Goal: Transaction & Acquisition: Book appointment/travel/reservation

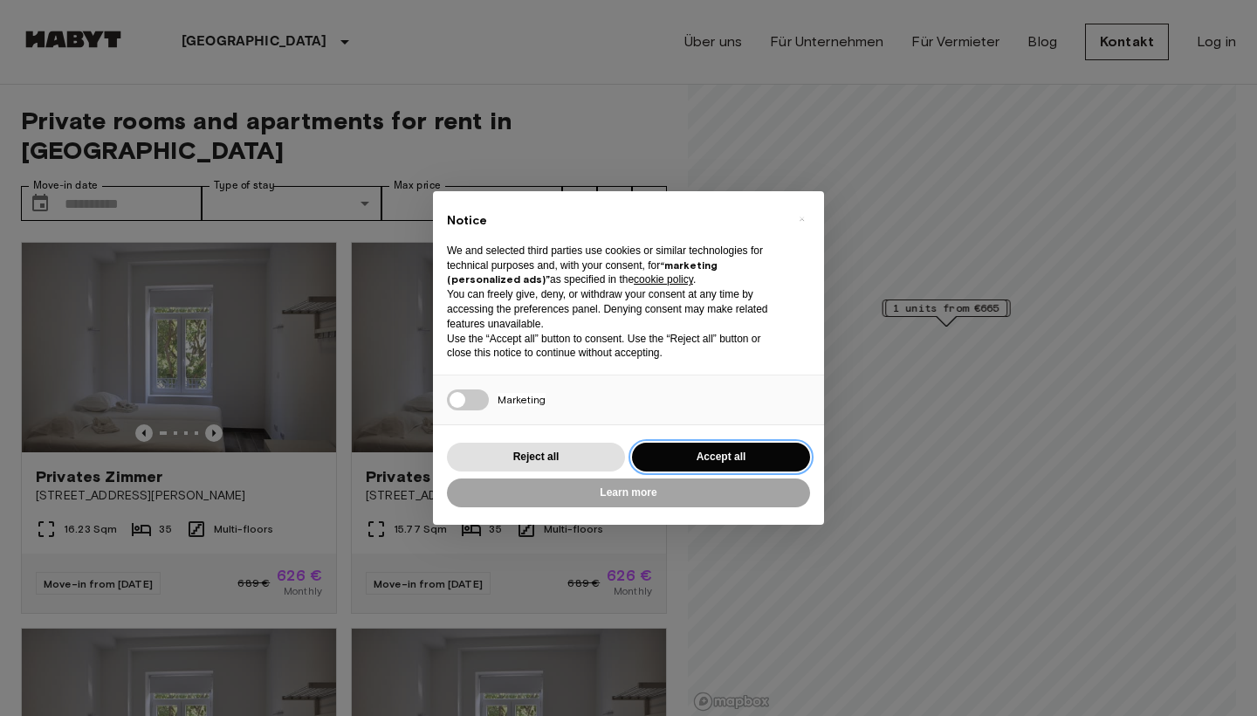
click at [722, 458] on button "Accept all" at bounding box center [721, 457] width 178 height 29
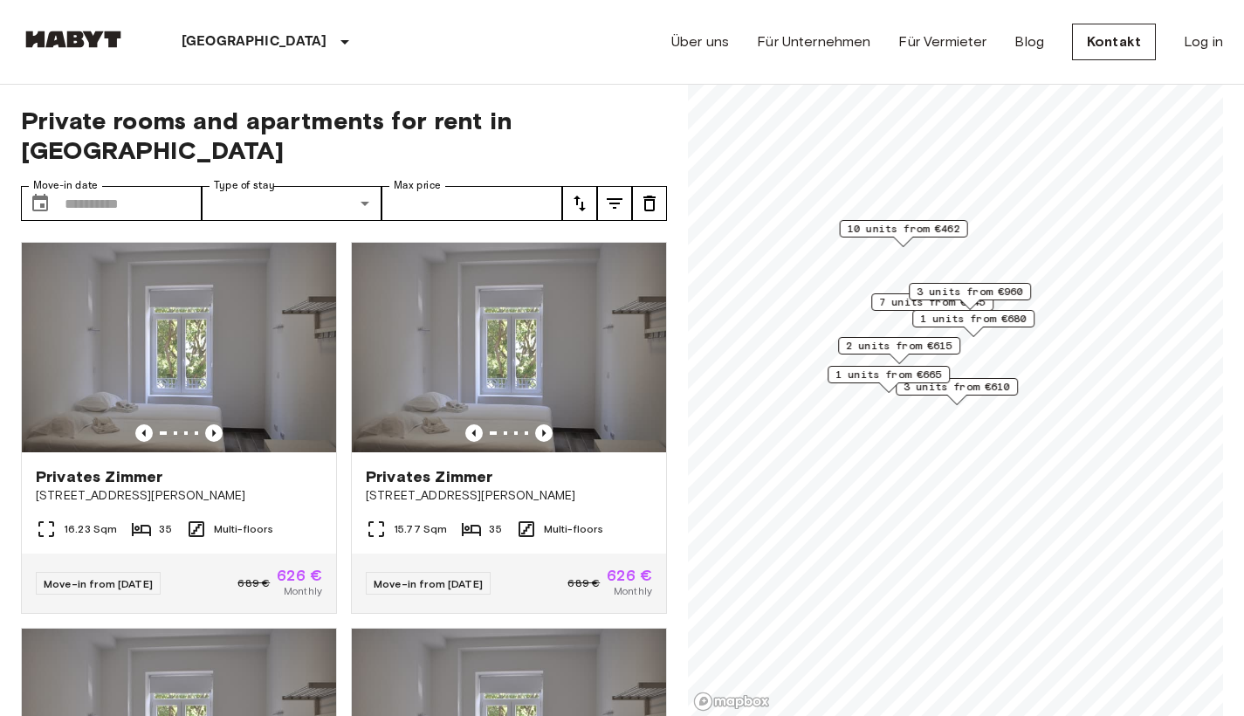
click at [946, 389] on div "1 units from €665" at bounding box center [888, 379] width 122 height 27
click at [141, 186] on input "Move-in date" at bounding box center [133, 203] width 137 height 35
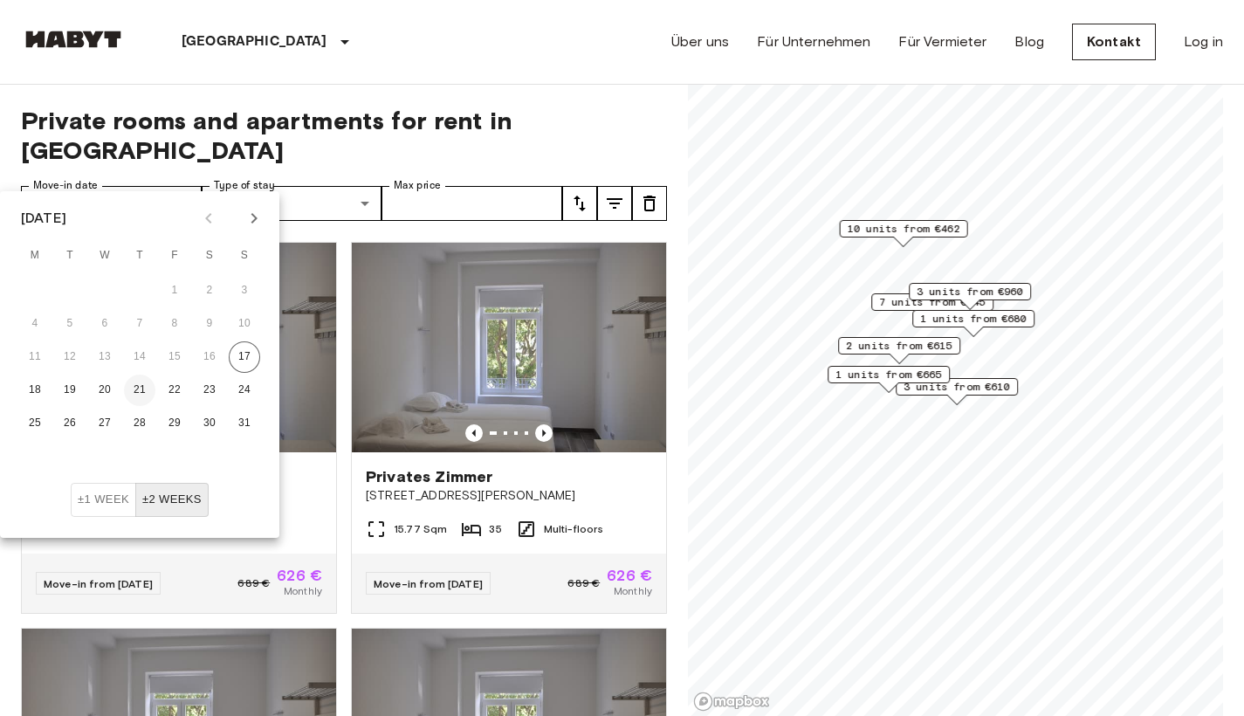
click at [144, 384] on button "21" at bounding box center [139, 389] width 31 height 31
type input "**********"
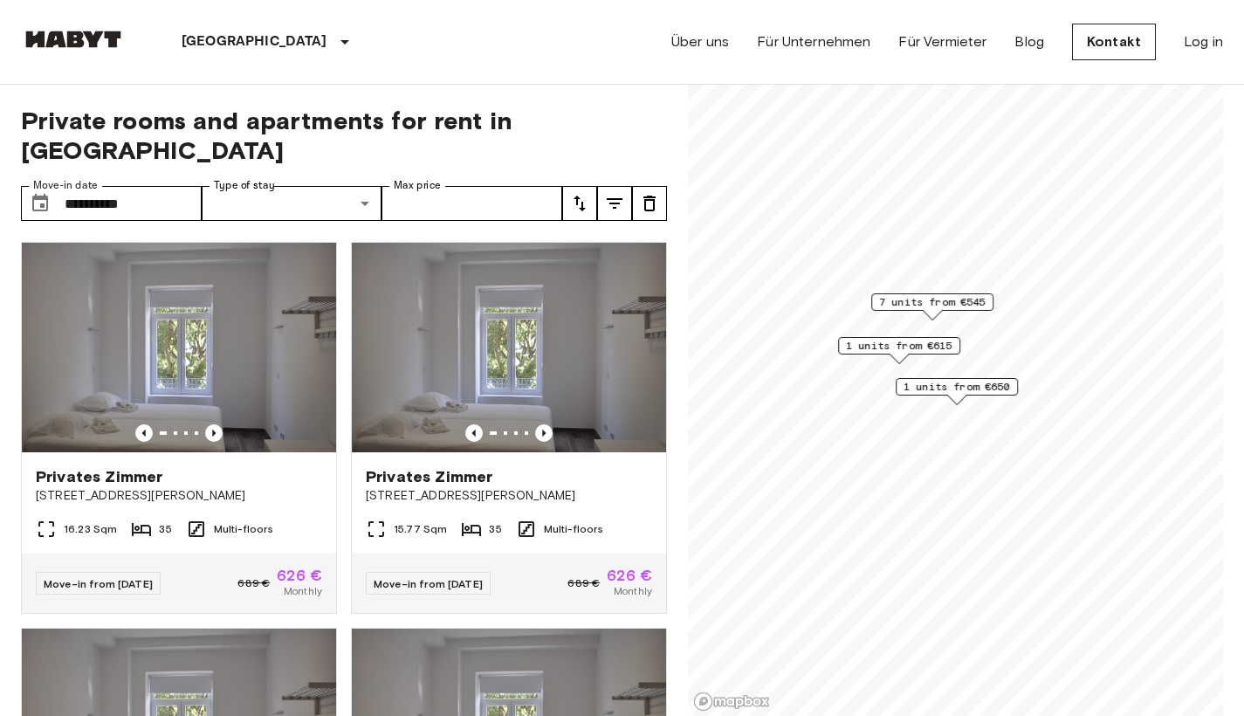
click at [342, 138] on div "**********" at bounding box center [344, 401] width 646 height 632
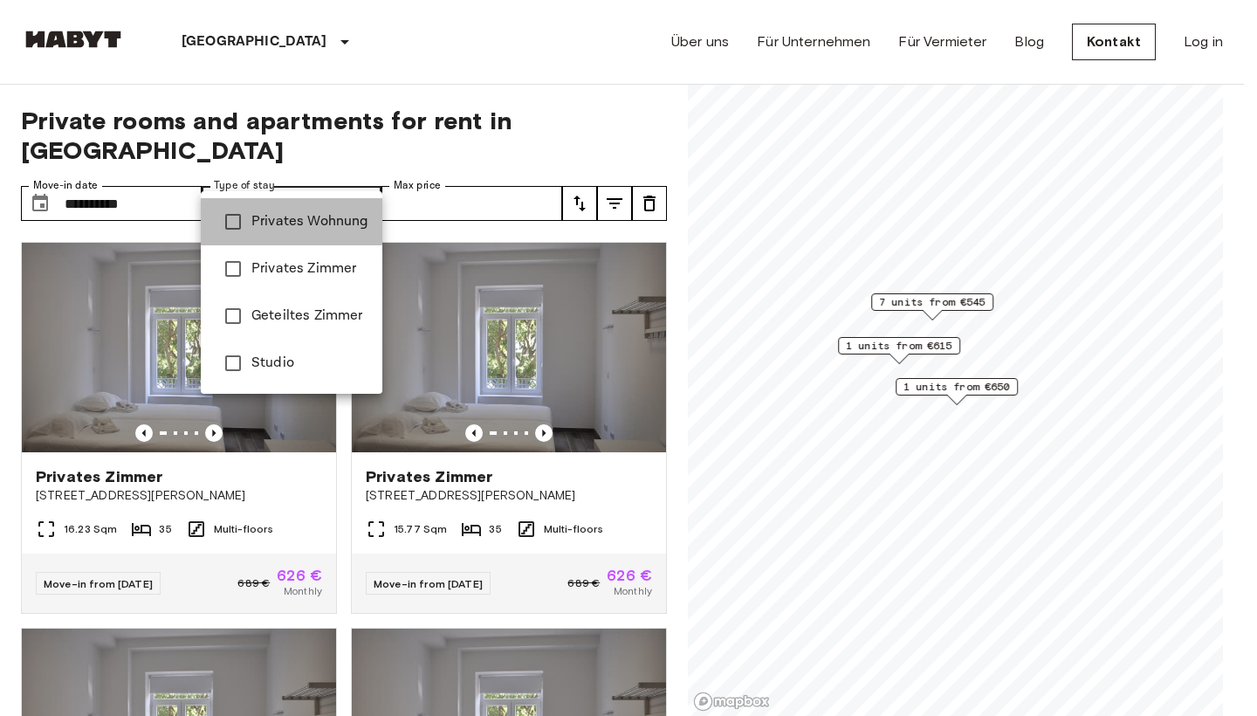
click at [306, 216] on span "Privates Wohnung" at bounding box center [309, 221] width 117 height 21
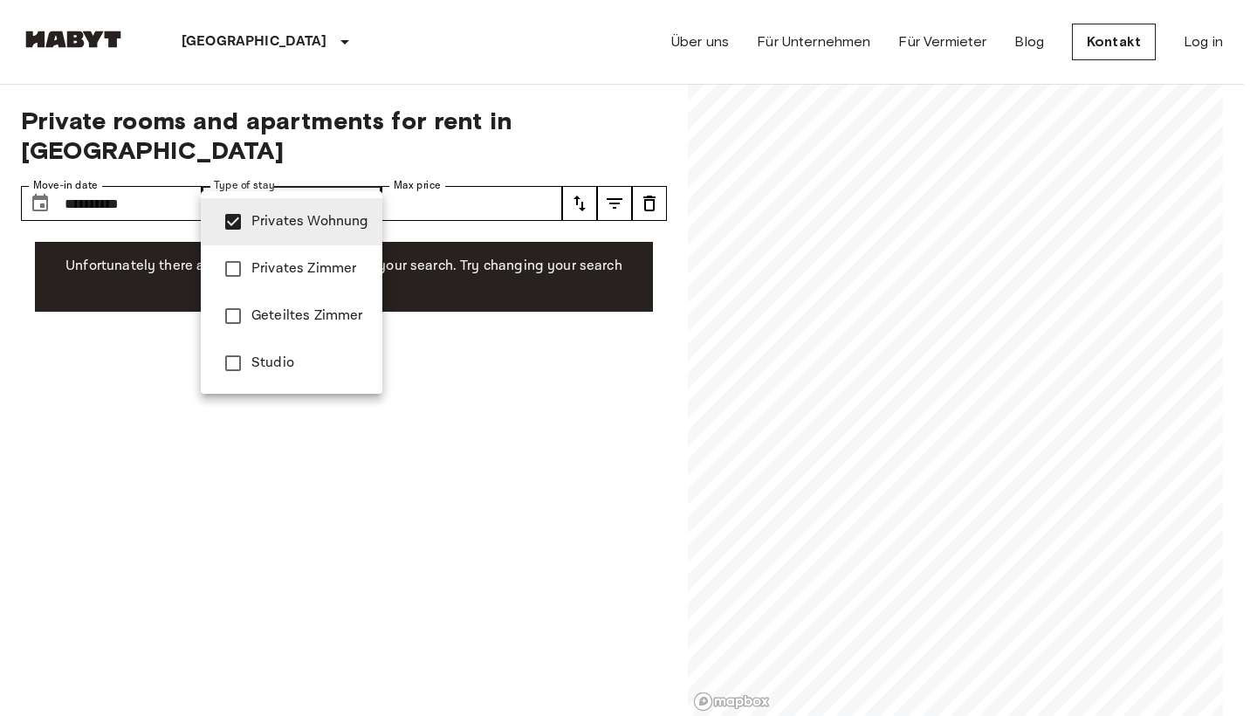
click at [295, 263] on span "Privates Zimmer" at bounding box center [309, 268] width 117 height 21
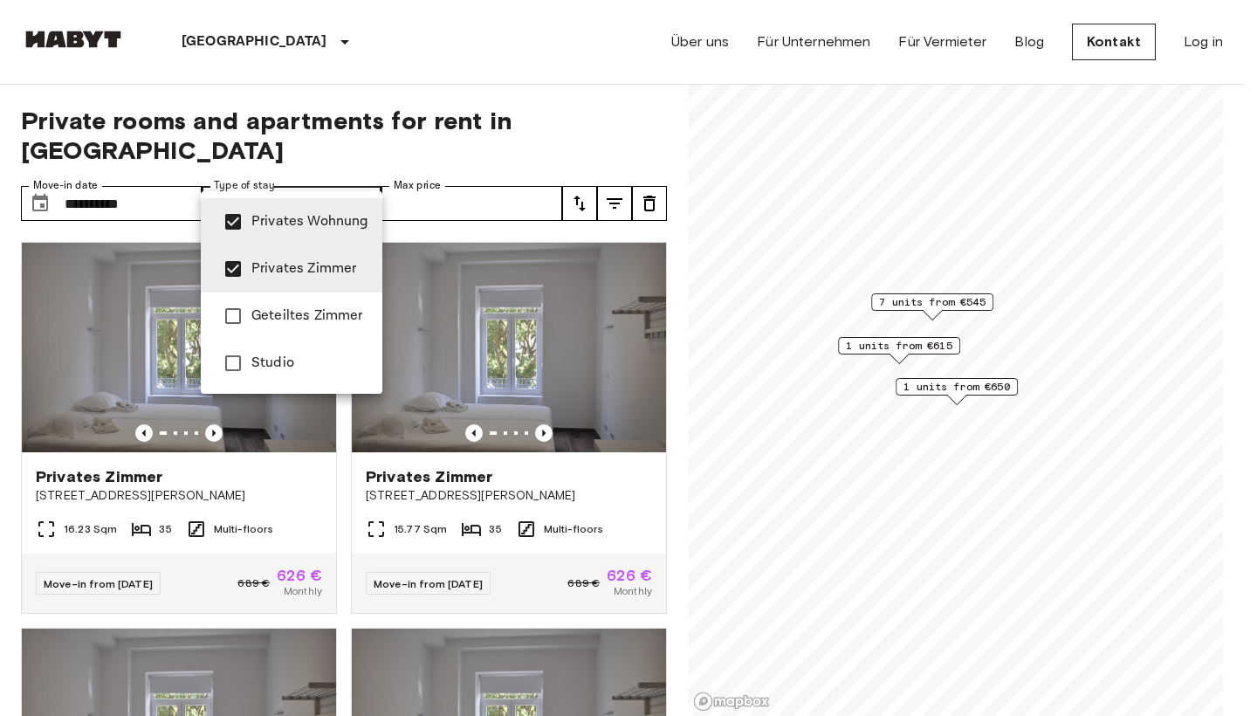
click at [257, 358] on span "Studio" at bounding box center [309, 363] width 117 height 21
type input "**********"
click at [480, 171] on div at bounding box center [628, 358] width 1257 height 716
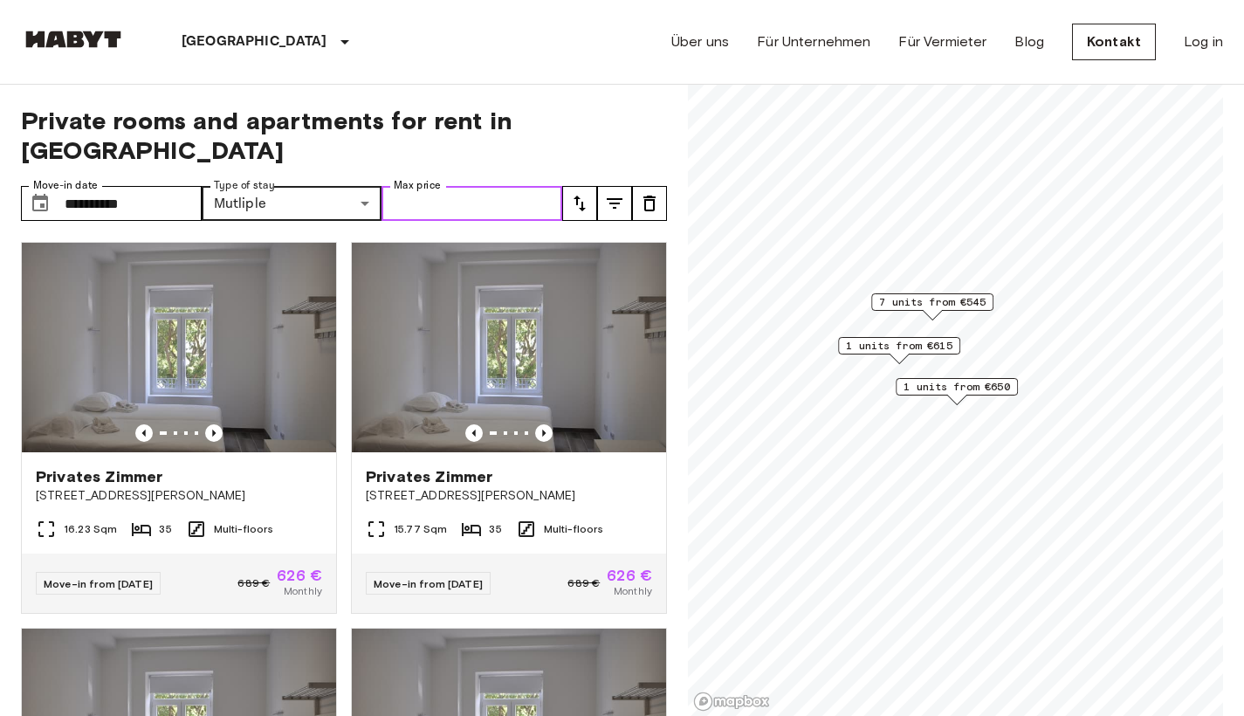
click at [477, 186] on input "Max price" at bounding box center [471, 203] width 181 height 35
type input "***"
click at [507, 228] on div "Privates Zimmer Avenida Defensores de Chaves 97 15.77 Sqm 35 Multi-floors Move-…" at bounding box center [502, 421] width 330 height 386
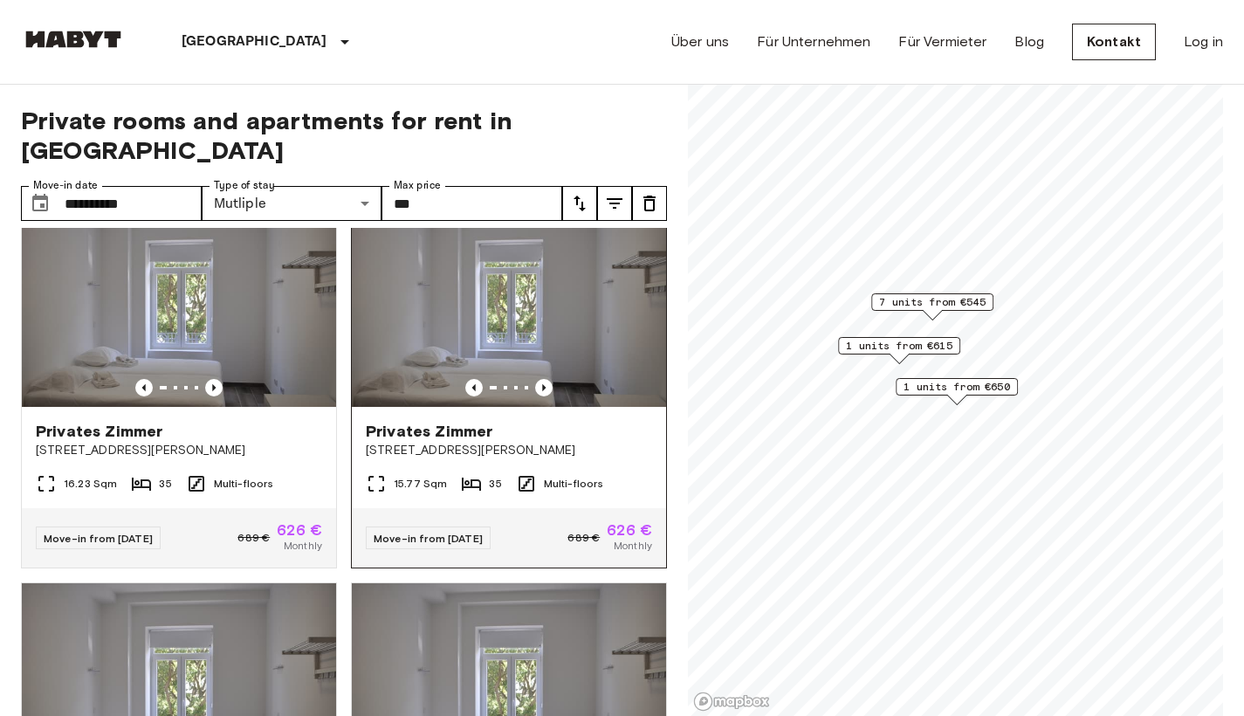
scroll to position [54, 0]
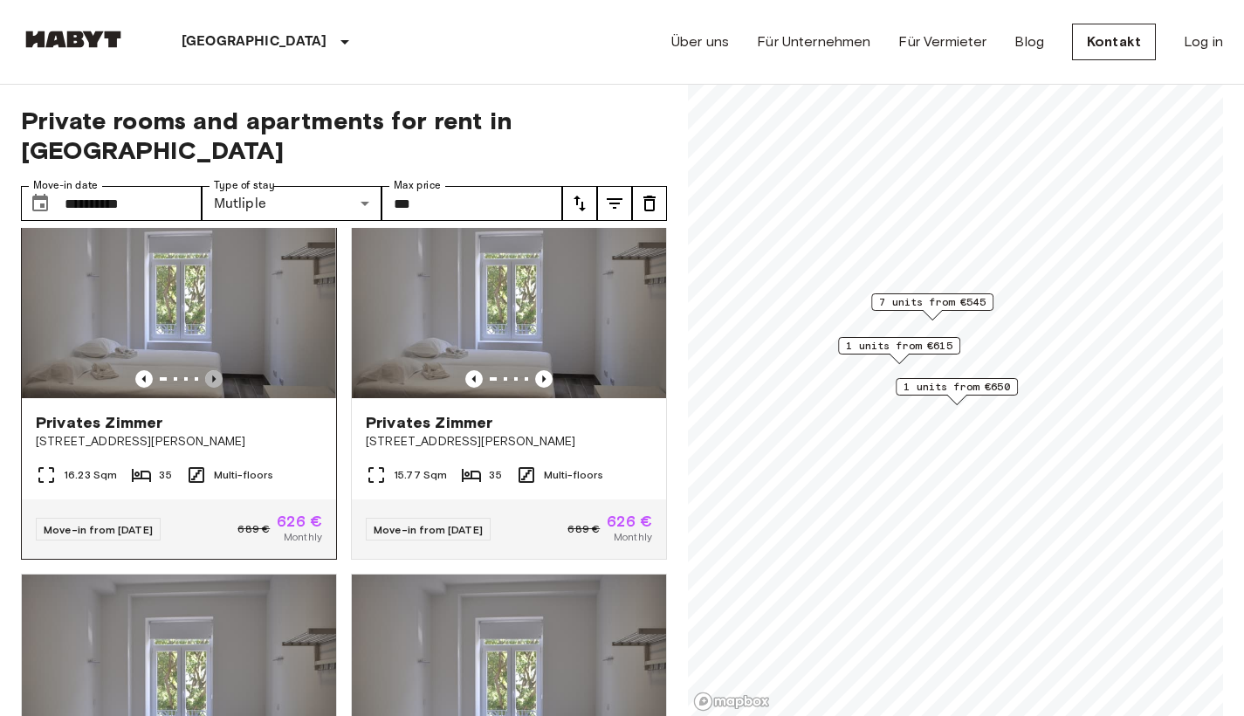
click at [212, 370] on icon "Previous image" at bounding box center [213, 378] width 17 height 17
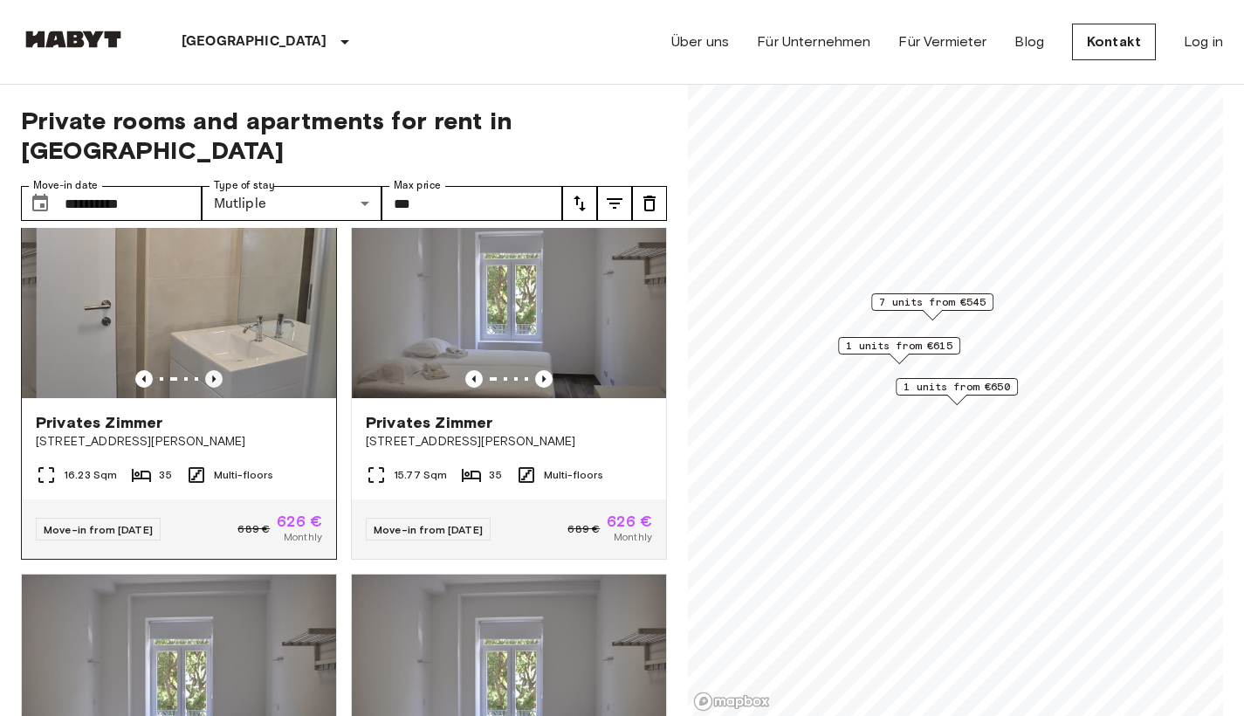
click at [212, 370] on icon "Previous image" at bounding box center [213, 378] width 17 height 17
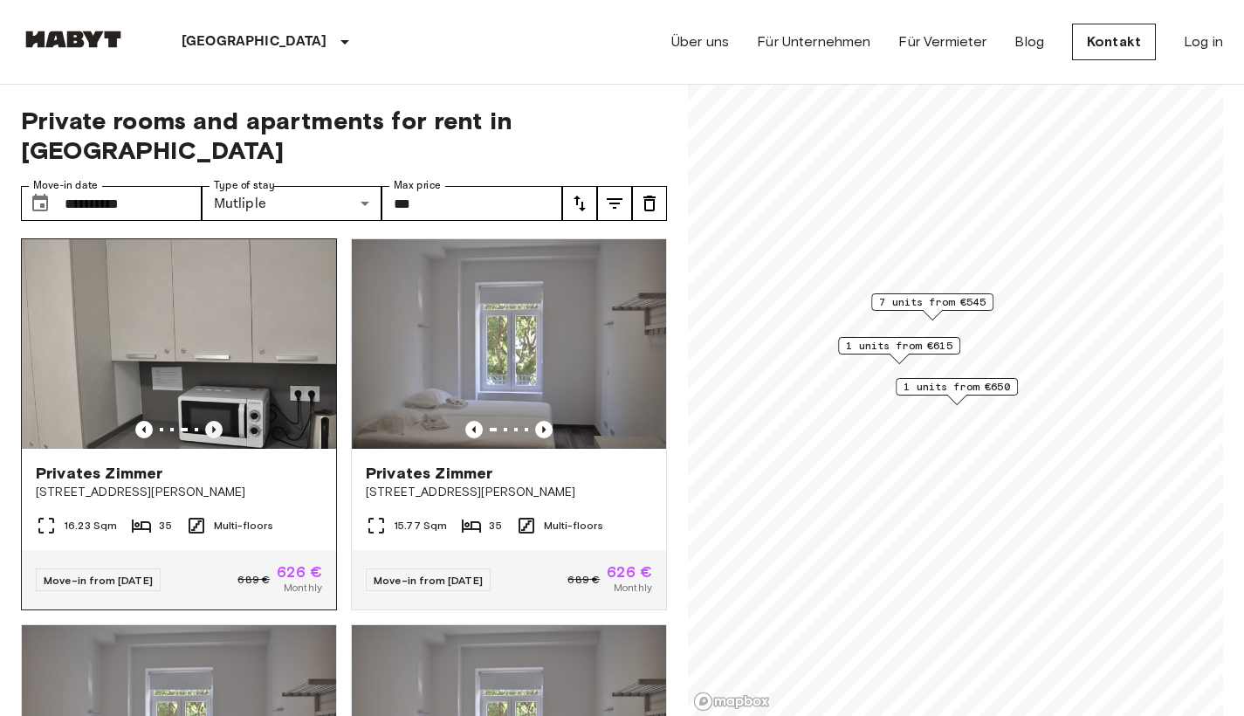
scroll to position [0, 0]
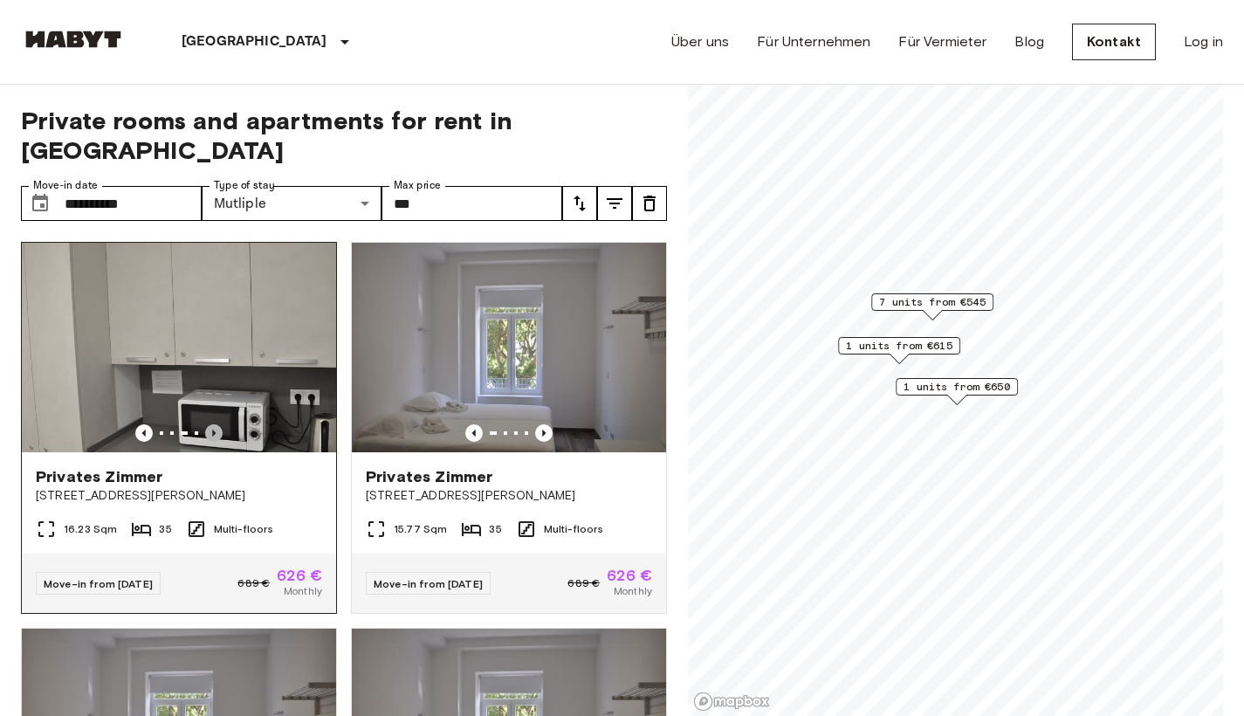
click at [210, 424] on icon "Previous image" at bounding box center [213, 432] width 17 height 17
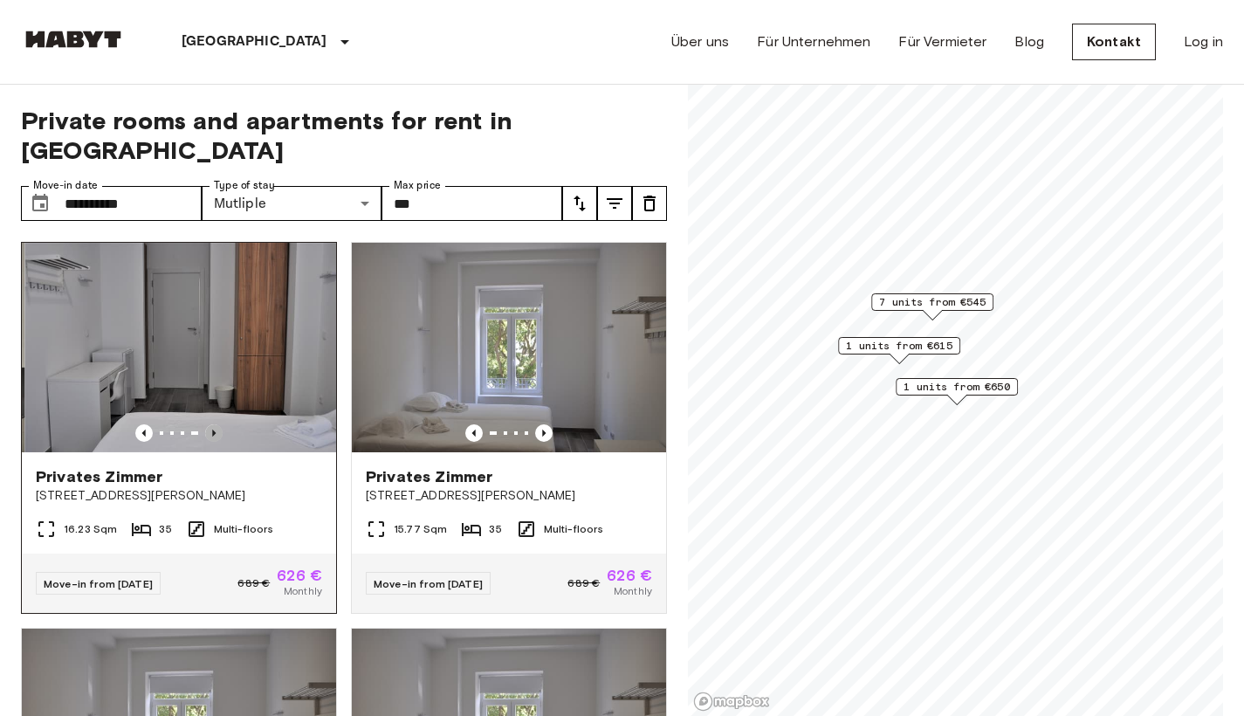
click at [212, 424] on icon "Previous image" at bounding box center [213, 432] width 17 height 17
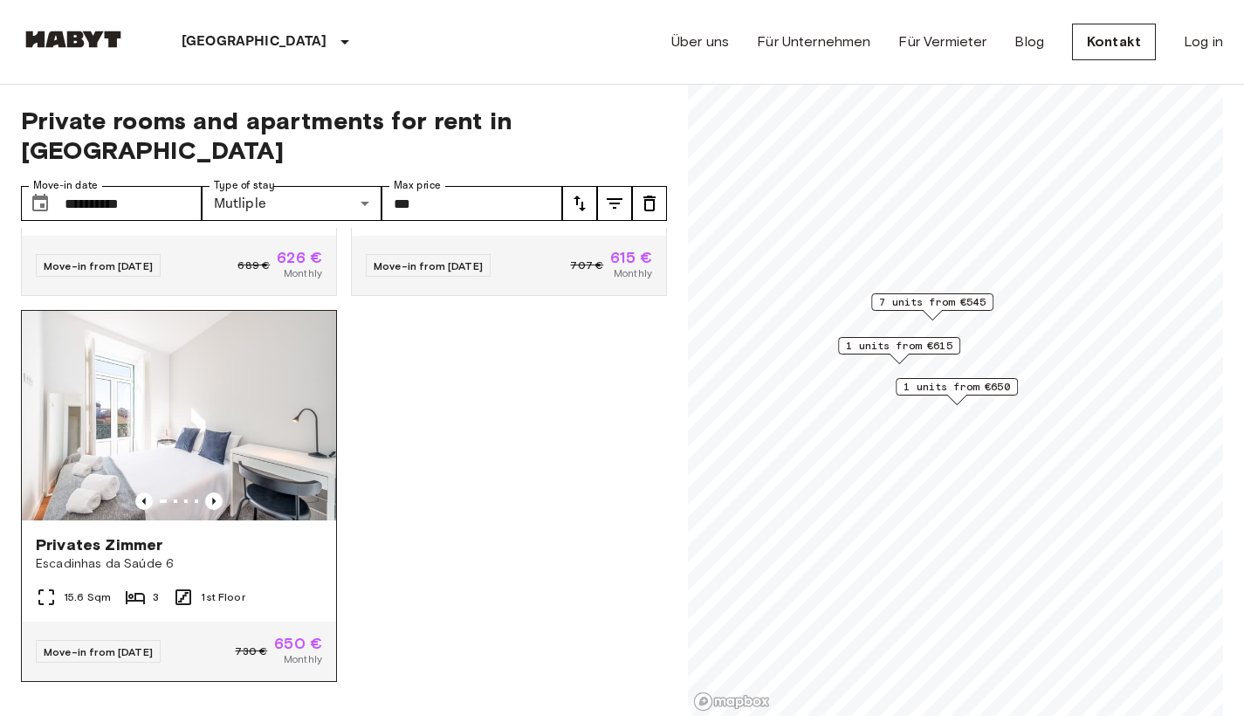
scroll to position [1502, 0]
click at [182, 395] on img at bounding box center [179, 415] width 314 height 209
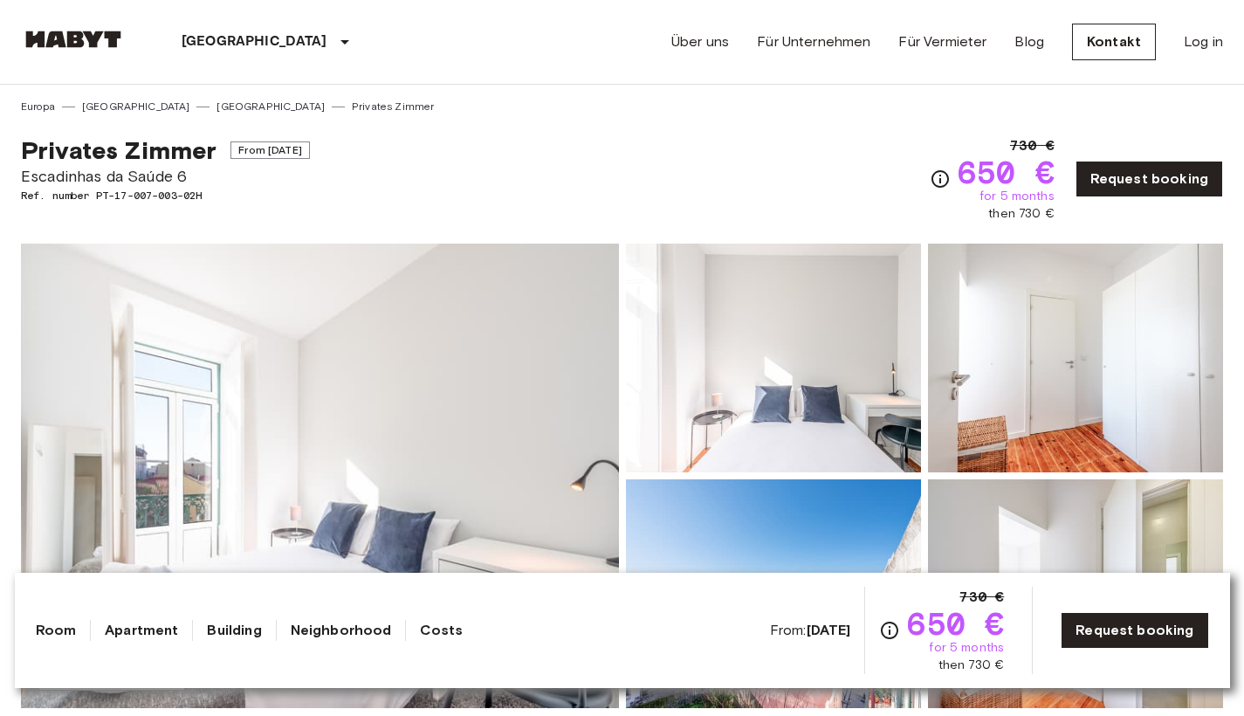
click at [193, 391] on img at bounding box center [320, 476] width 598 height 464
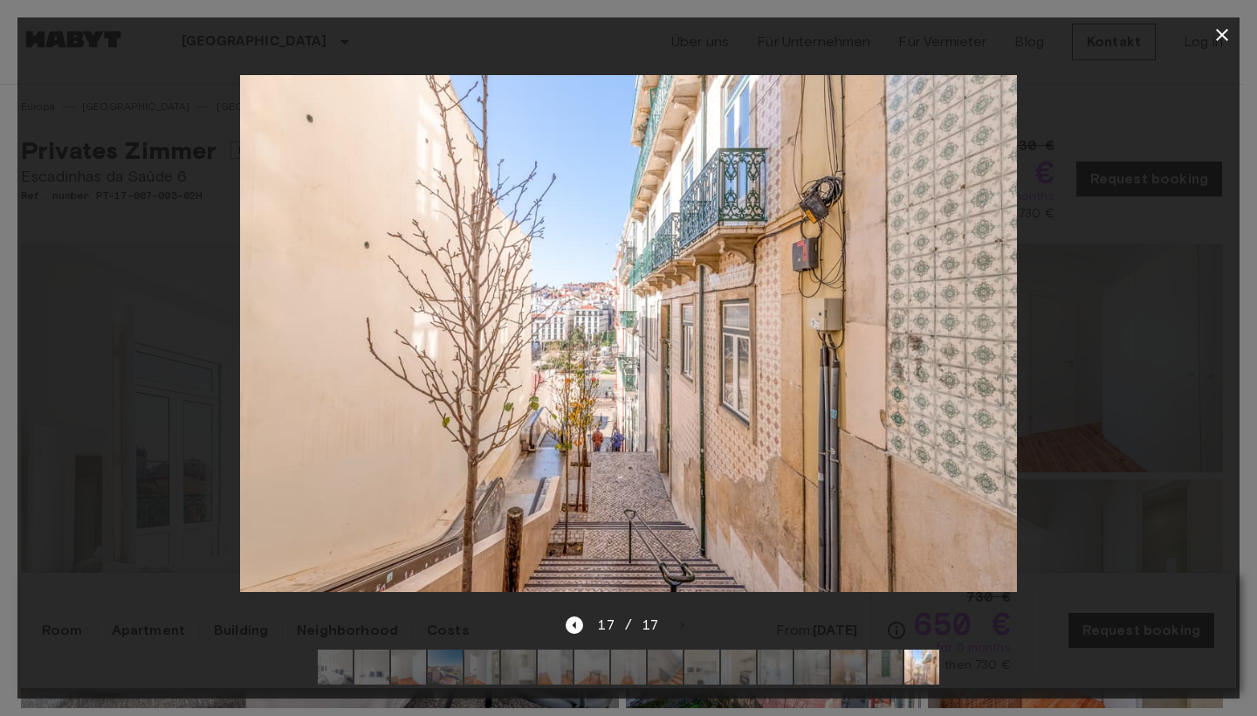
click at [1224, 32] on icon "button" at bounding box center [1222, 35] width 12 height 12
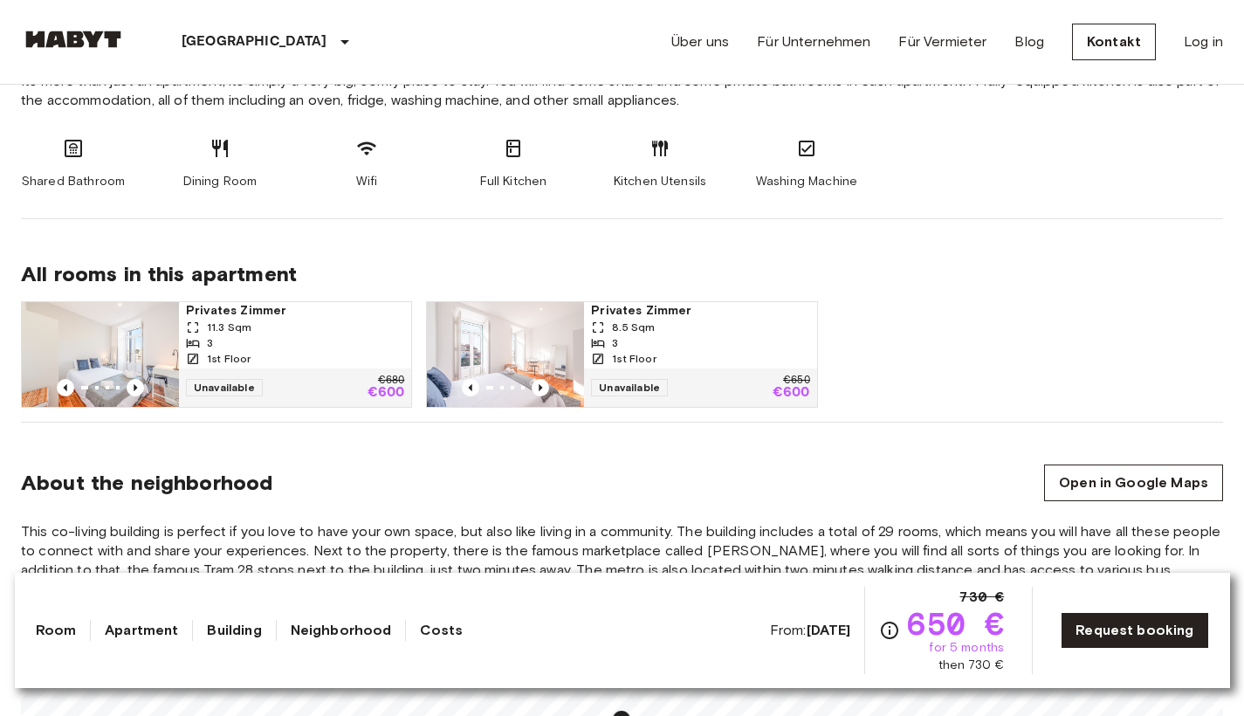
scroll to position [978, 0]
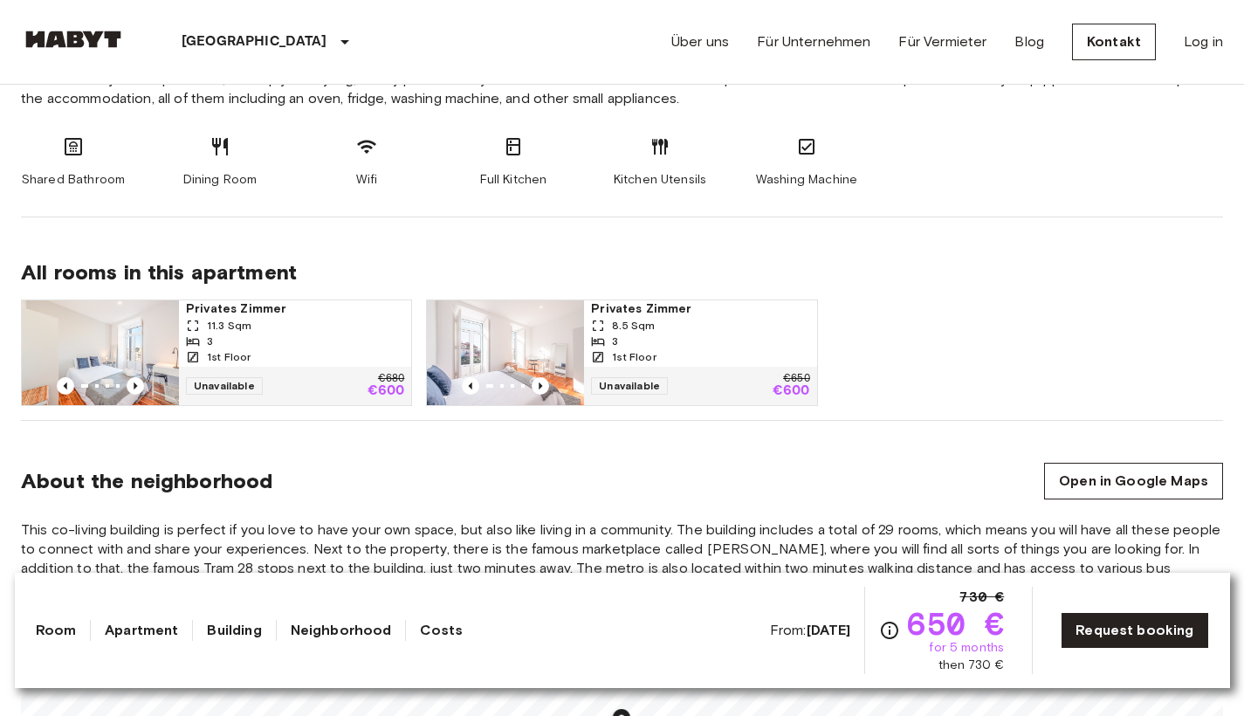
click at [267, 306] on span "Privates Zimmer" at bounding box center [295, 308] width 218 height 17
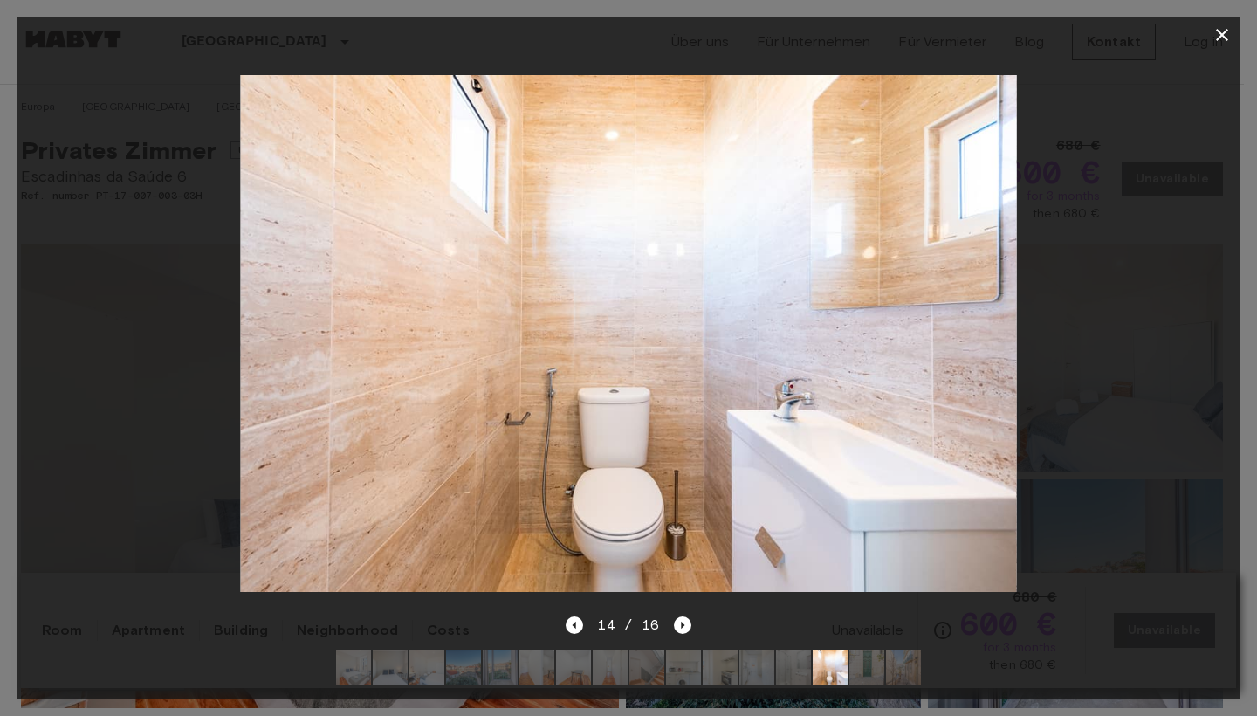
click at [1227, 36] on icon "button" at bounding box center [1221, 34] width 21 height 21
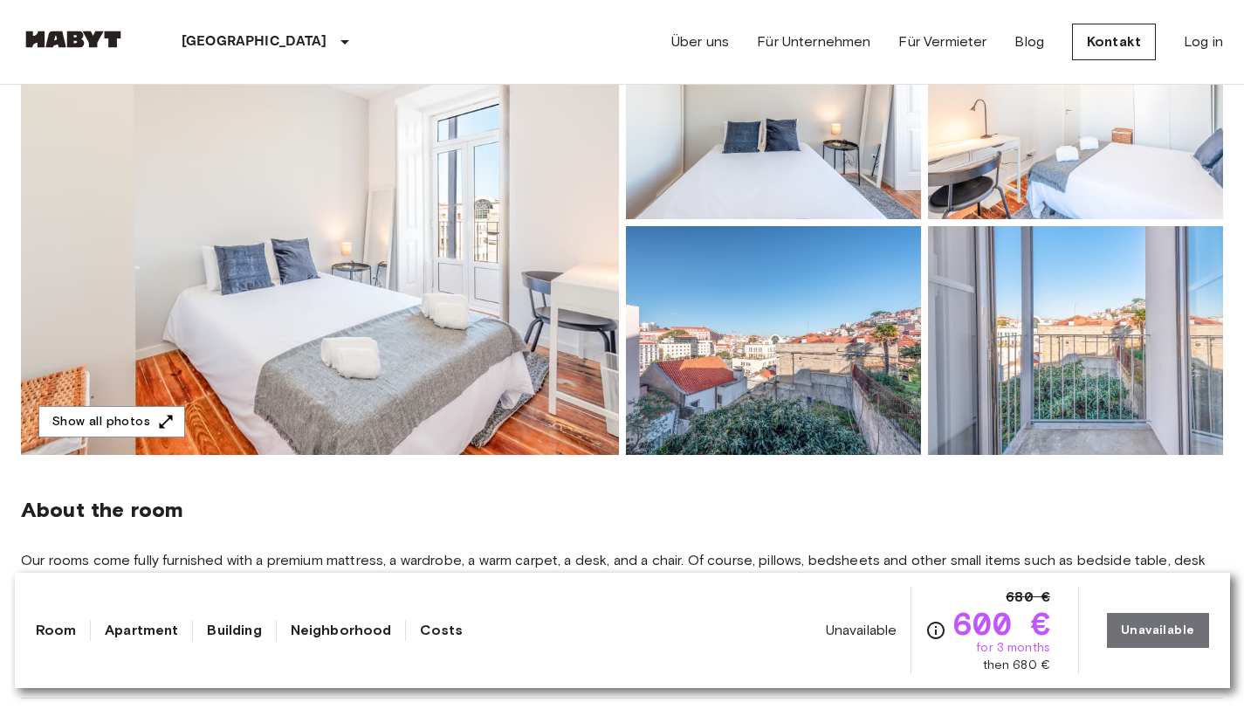
scroll to position [261, 0]
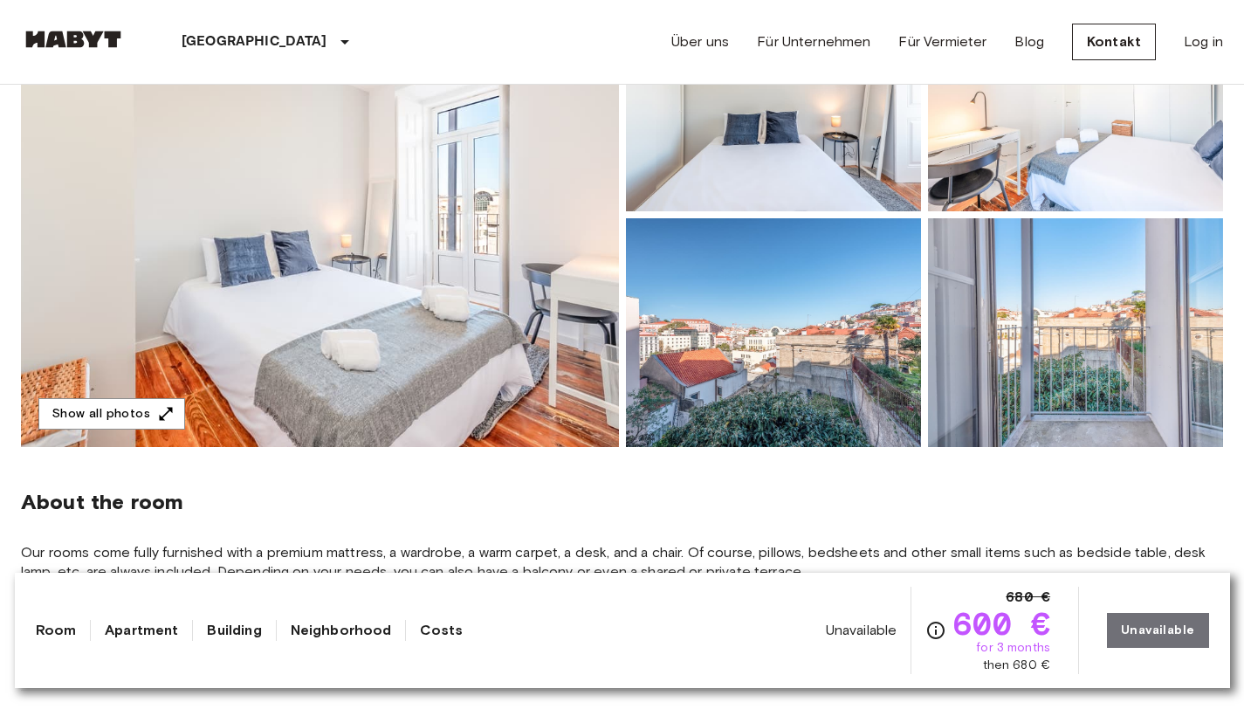
click at [373, 634] on link "Neighborhood" at bounding box center [341, 630] width 101 height 21
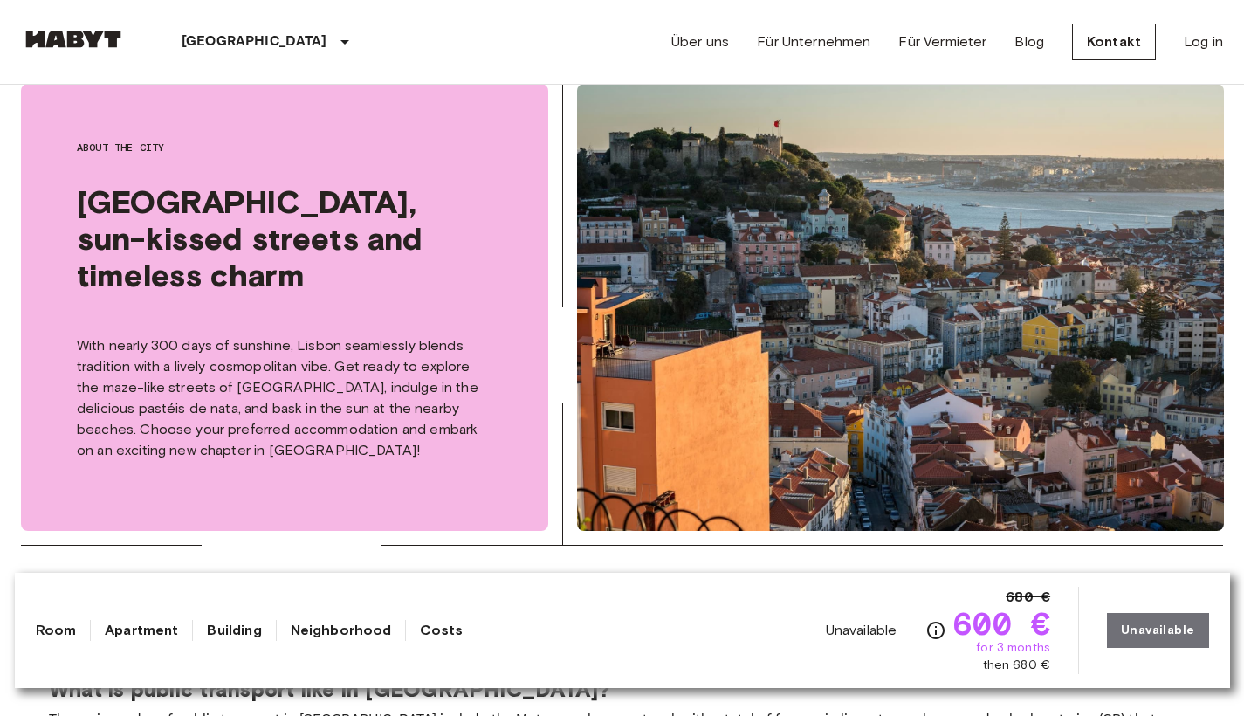
scroll to position [2490, 0]
